Goal: Task Accomplishment & Management: Manage account settings

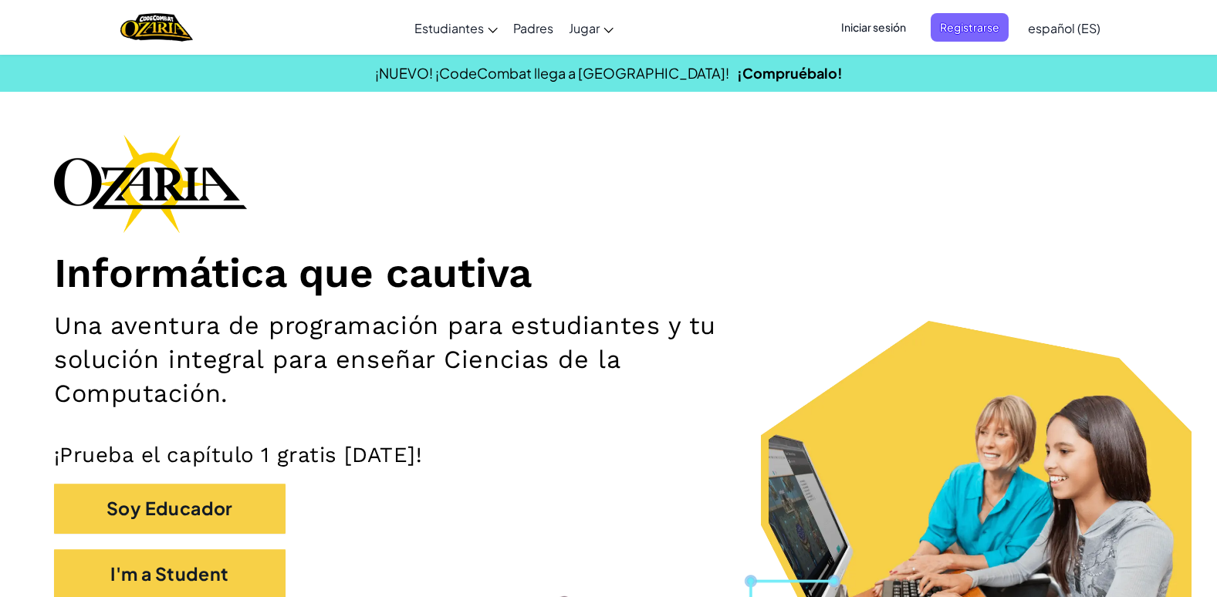
click at [881, 25] on span "Iniciar sesión" at bounding box center [873, 27] width 83 height 29
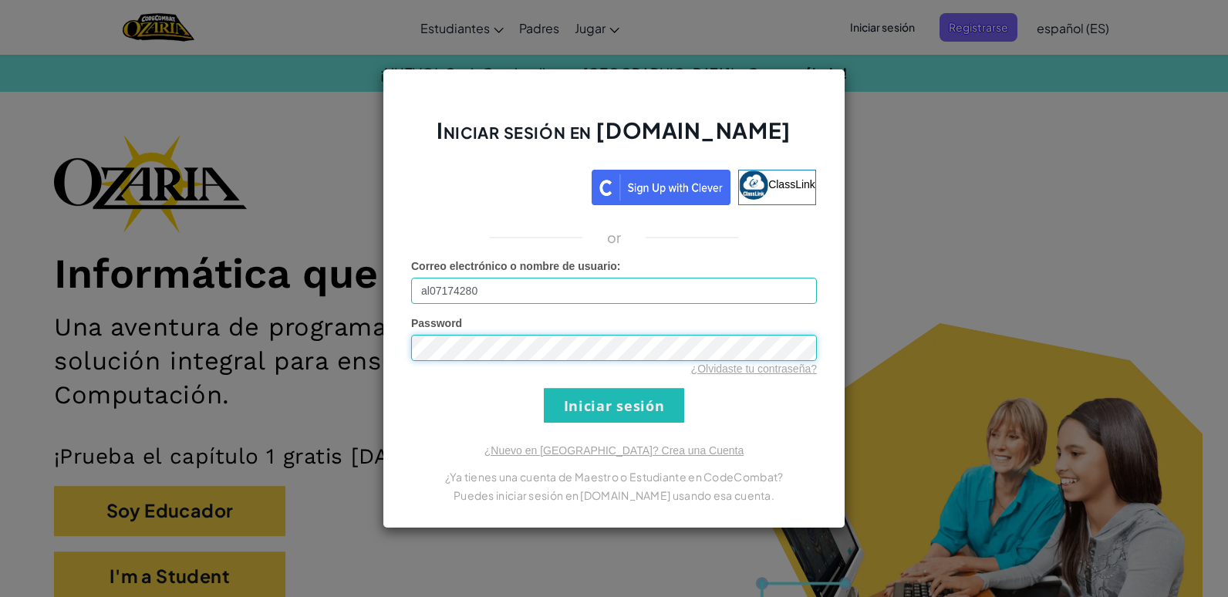
click at [544, 388] on input "Iniciar sesión" at bounding box center [614, 405] width 140 height 35
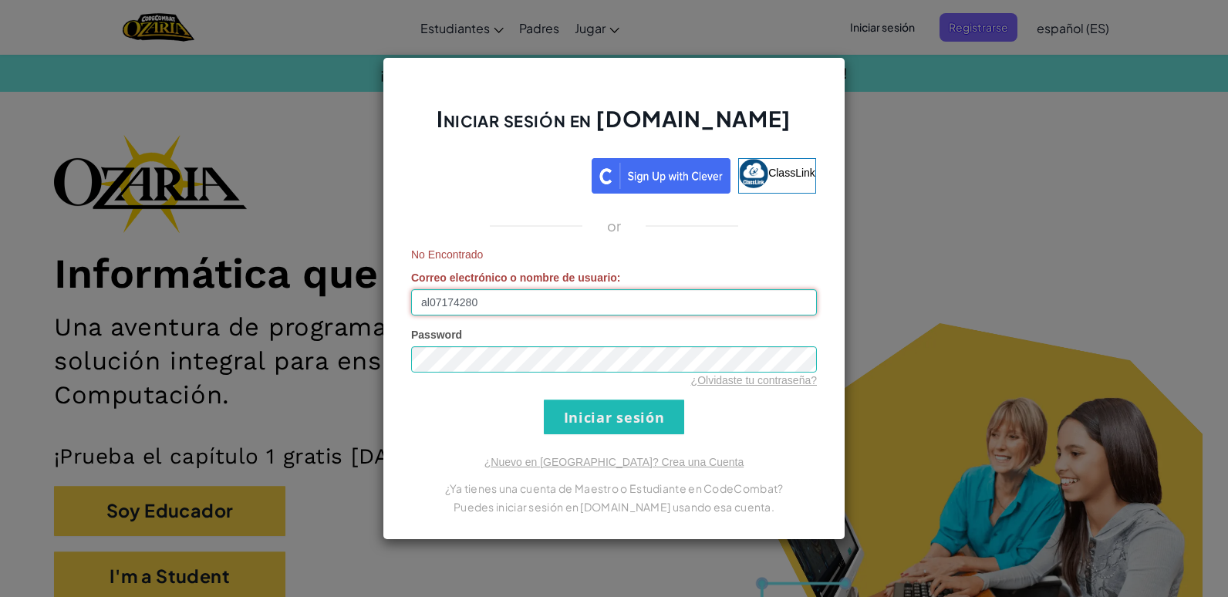
click at [498, 307] on input "al07174280" at bounding box center [614, 302] width 406 height 26
click at [420, 300] on input "al07174280" at bounding box center [614, 302] width 406 height 26
click at [475, 306] on input "al07174280" at bounding box center [614, 302] width 406 height 26
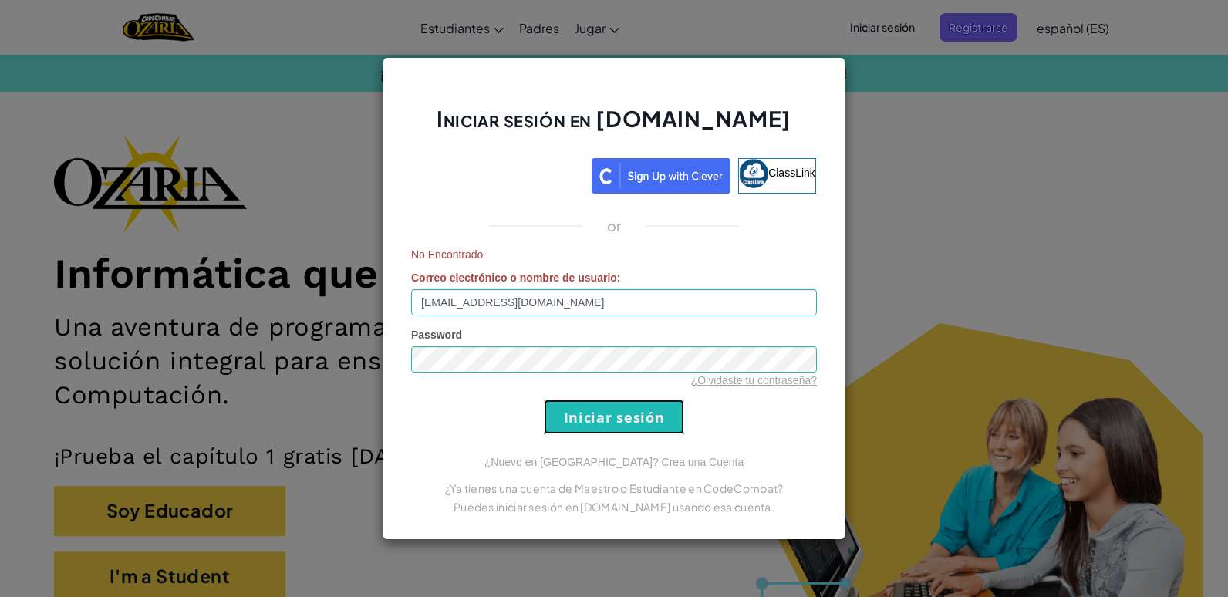
click at [614, 414] on input "Iniciar sesión" at bounding box center [614, 417] width 140 height 35
click at [641, 306] on input "[EMAIL_ADDRESS][DOMAIN_NAME]" at bounding box center [614, 302] width 406 height 26
click at [571, 302] on input "[EMAIL_ADDRESS][DOMAIN_NAME]" at bounding box center [614, 302] width 406 height 26
type input "[EMAIL_ADDRESS][DOMAIN_NAME]"
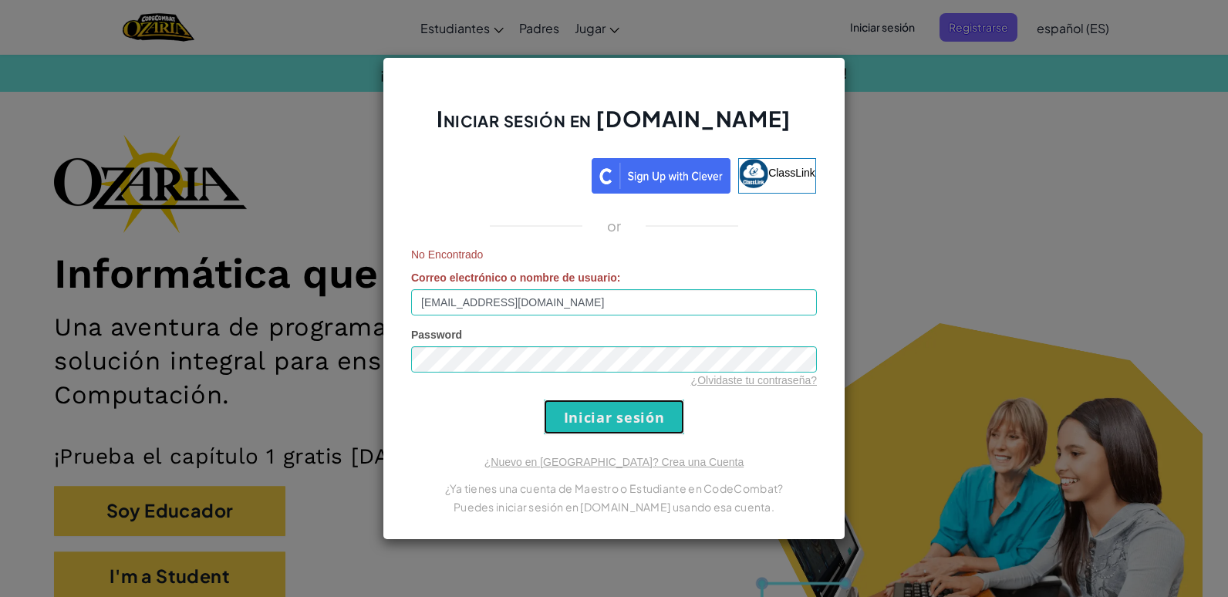
click at [579, 410] on input "Iniciar sesión" at bounding box center [614, 417] width 140 height 35
